Goal: Task Accomplishment & Management: Manage account settings

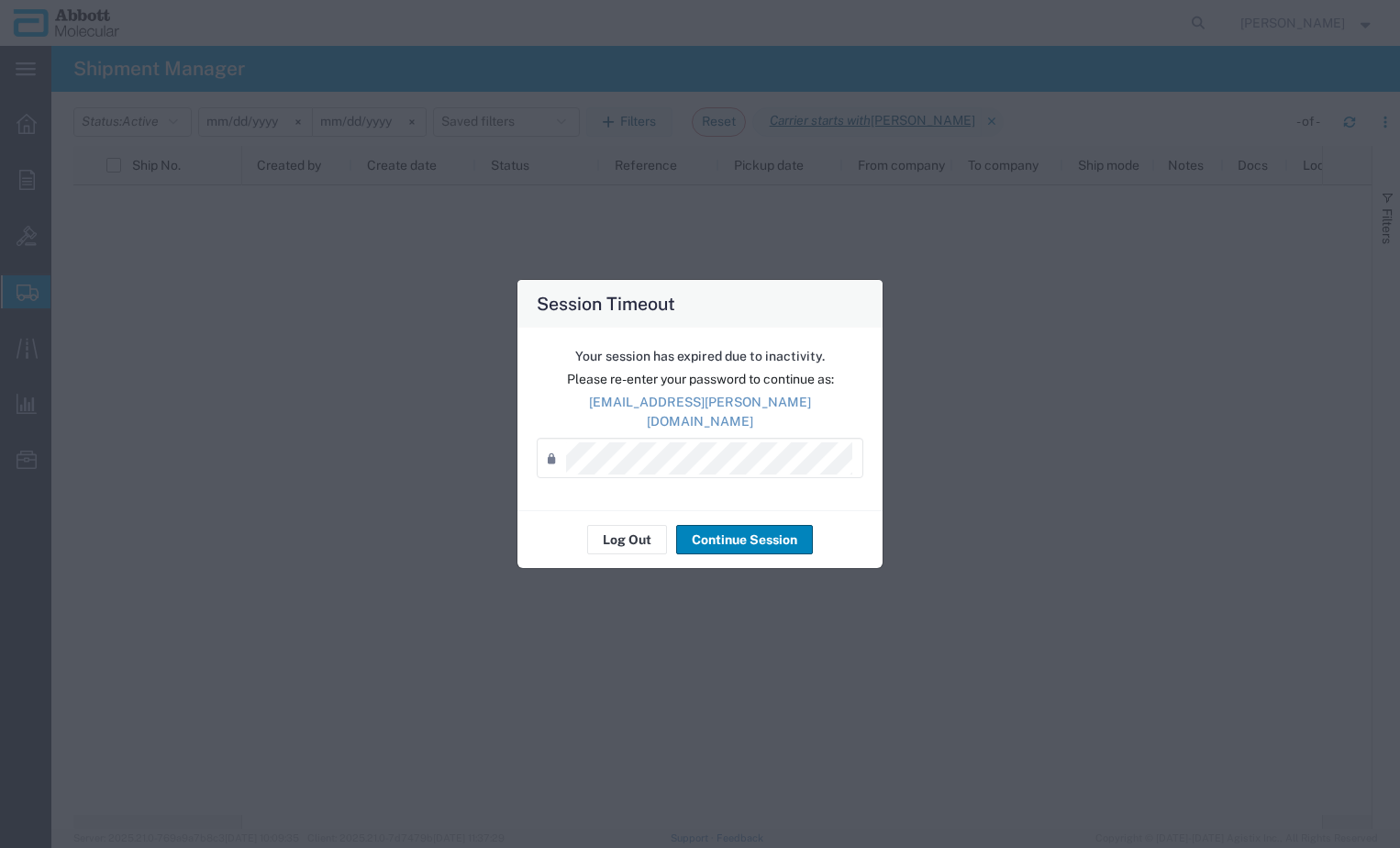
click at [737, 534] on button "Continue Session" at bounding box center [744, 540] width 137 height 29
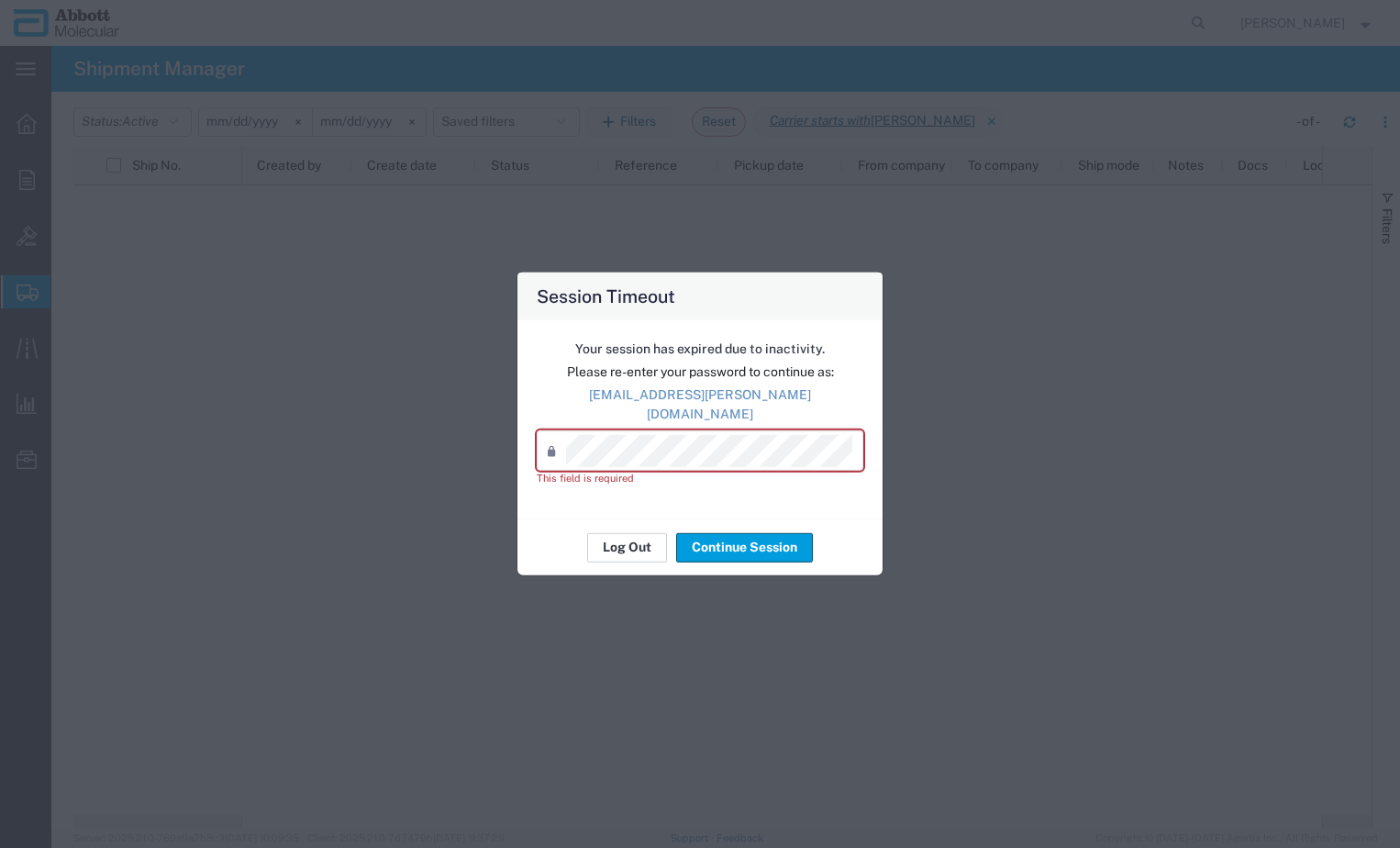
click at [628, 544] on button "Log Out" at bounding box center [627, 546] width 80 height 29
